Goal: Find specific page/section: Find specific page/section

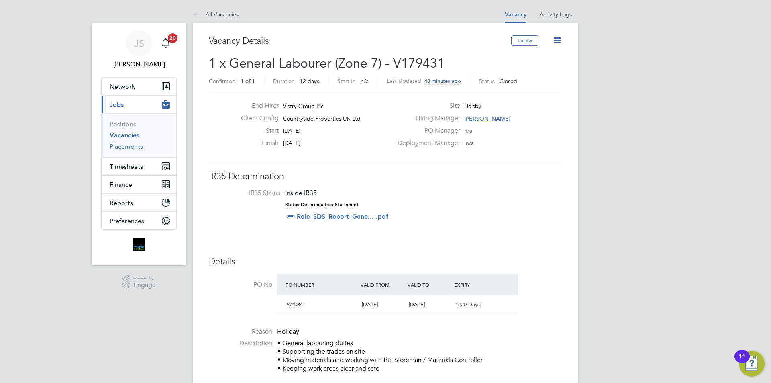
click at [132, 149] on link "Placements" at bounding box center [126, 147] width 33 height 8
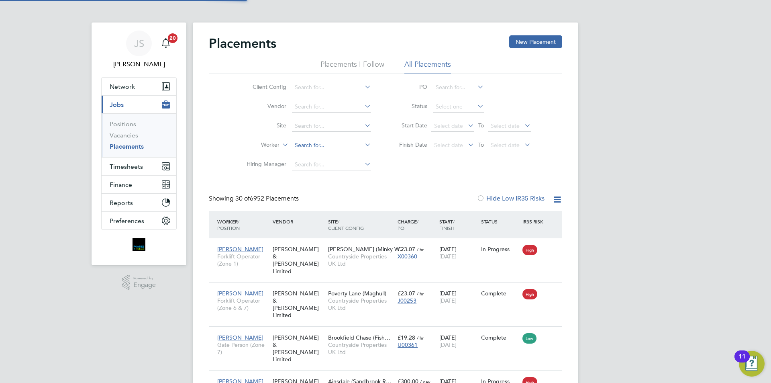
scroll to position [4, 4]
click at [305, 146] on input at bounding box center [331, 145] width 79 height 11
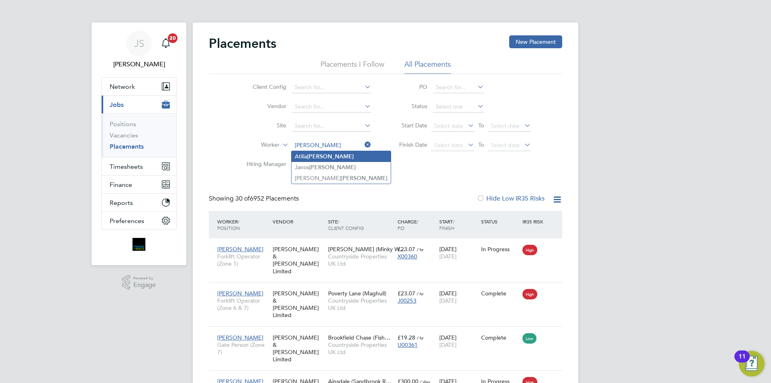
click at [325, 154] on li "[PERSON_NAME]" at bounding box center [341, 156] width 99 height 11
type input "[PERSON_NAME]"
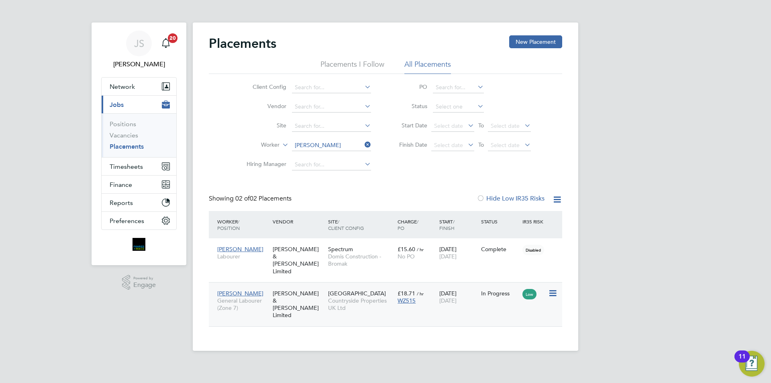
click at [343, 299] on span "Countryside Properties UK Ltd" at bounding box center [360, 304] width 65 height 14
